Goal: Information Seeking & Learning: Find specific fact

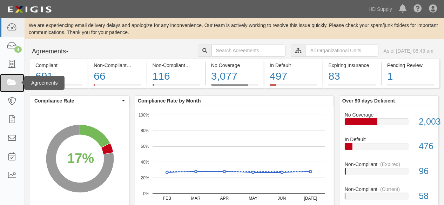
click at [7, 82] on icon at bounding box center [12, 83] width 10 height 8
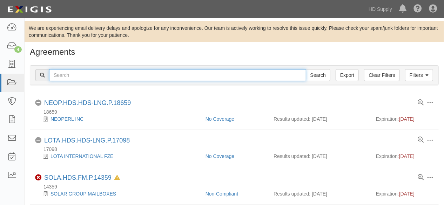
click at [100, 77] on input "text" at bounding box center [177, 75] width 257 height 12
type input "below zero"
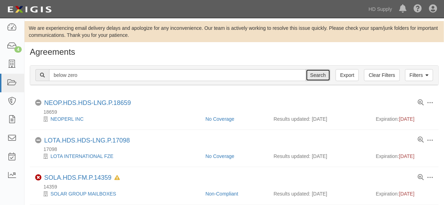
click at [317, 72] on input "Search" at bounding box center [318, 75] width 25 height 12
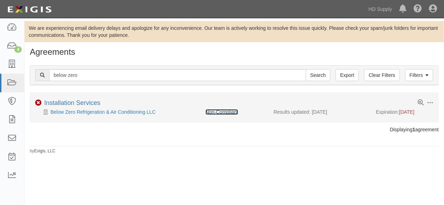
click at [220, 111] on link "Non-Compliant" at bounding box center [221, 112] width 33 height 6
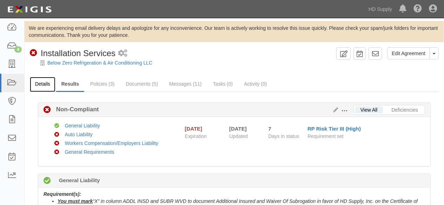
click at [38, 84] on link "Details" at bounding box center [43, 84] width 26 height 15
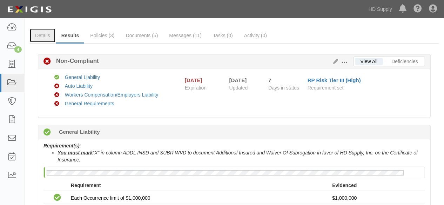
scroll to position [117, 0]
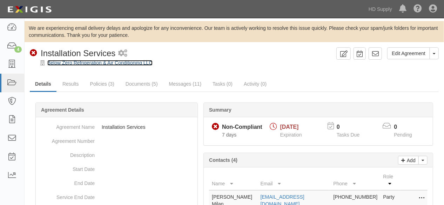
click at [84, 62] on link "Below Zero Refrigeration & Air Conditioning LLC" at bounding box center [99, 63] width 105 height 6
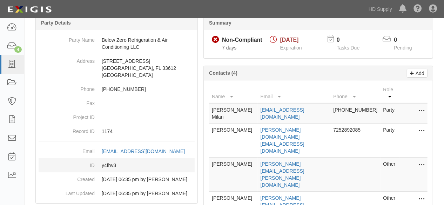
scroll to position [110, 0]
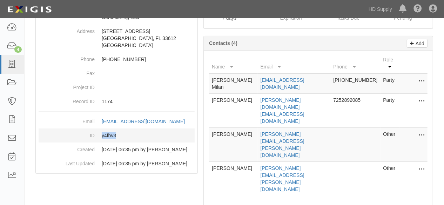
drag, startPoint x: 116, startPoint y: 134, endPoint x: 101, endPoint y: 135, distance: 14.8
click at [101, 135] on dd "y4fhv3" at bounding box center [117, 135] width 156 height 14
copy dd "y4fhv3"
